Goal: Task Accomplishment & Management: Manage account settings

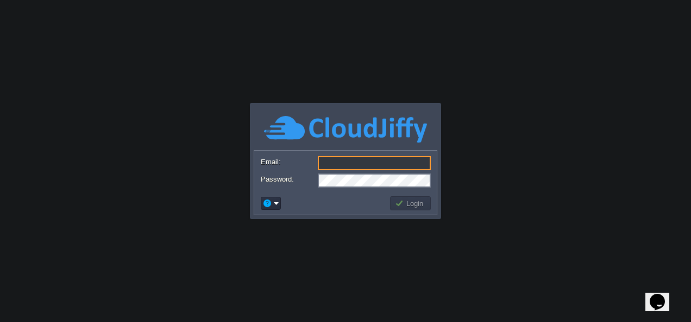
click at [364, 163] on input "Email:" at bounding box center [374, 163] width 113 height 14
type input "[EMAIL_ADDRESS][DOMAIN_NAME]"
click at [356, 189] on form "Email: [EMAIL_ADDRESS][DOMAIN_NAME] Password:" at bounding box center [345, 171] width 182 height 41
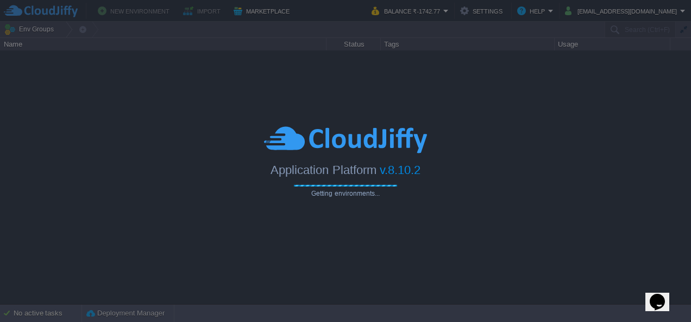
type input "Search (Ctrl+F)"
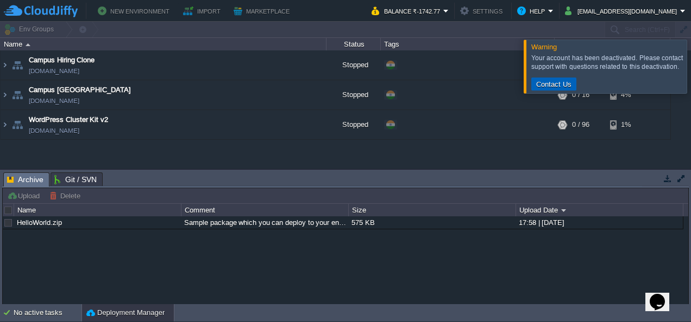
click at [554, 84] on button "Contact Us" at bounding box center [554, 84] width 42 height 10
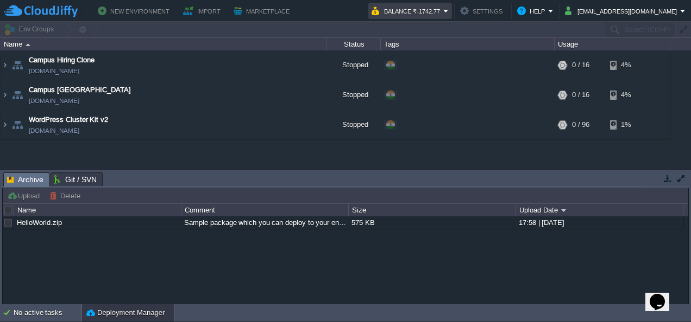
click at [448, 12] on em "Balance ₹-1742.77" at bounding box center [409, 10] width 77 height 13
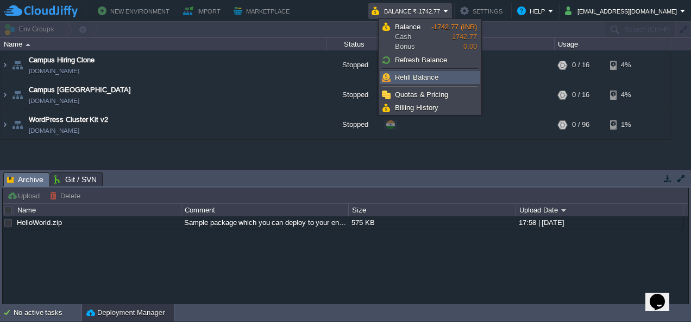
click at [427, 75] on span "Refill Balance" at bounding box center [416, 77] width 43 height 8
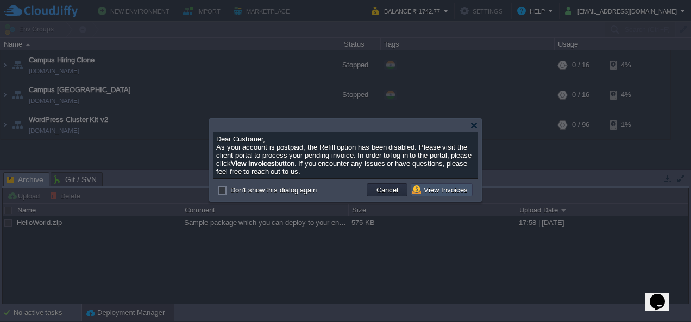
click at [446, 192] on button "View Invoices" at bounding box center [441, 190] width 59 height 10
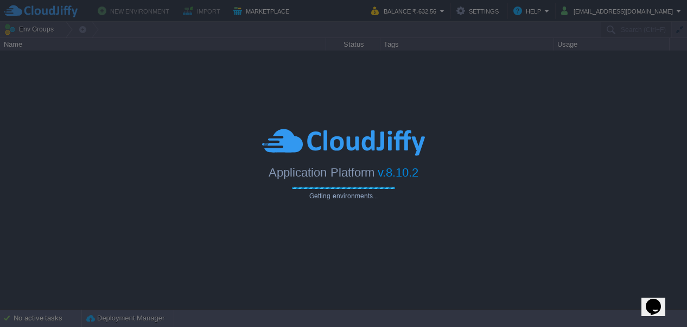
type input "Search (Ctrl+F)"
